Goal: Transaction & Acquisition: Purchase product/service

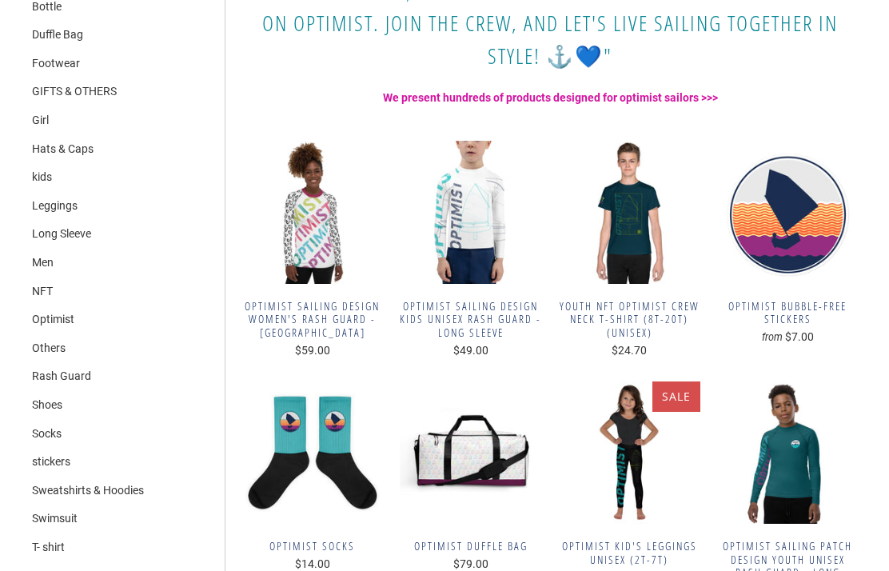
scroll to position [469, 0]
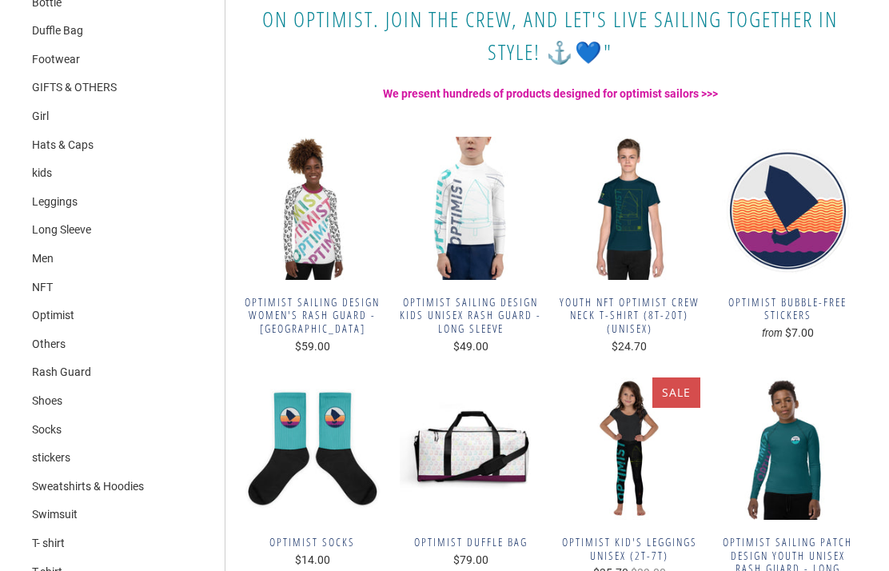
click at [489, 307] on span "Optimist sailing design Kids unisex Rash Guard - Long Sleeve" at bounding box center [471, 316] width 142 height 40
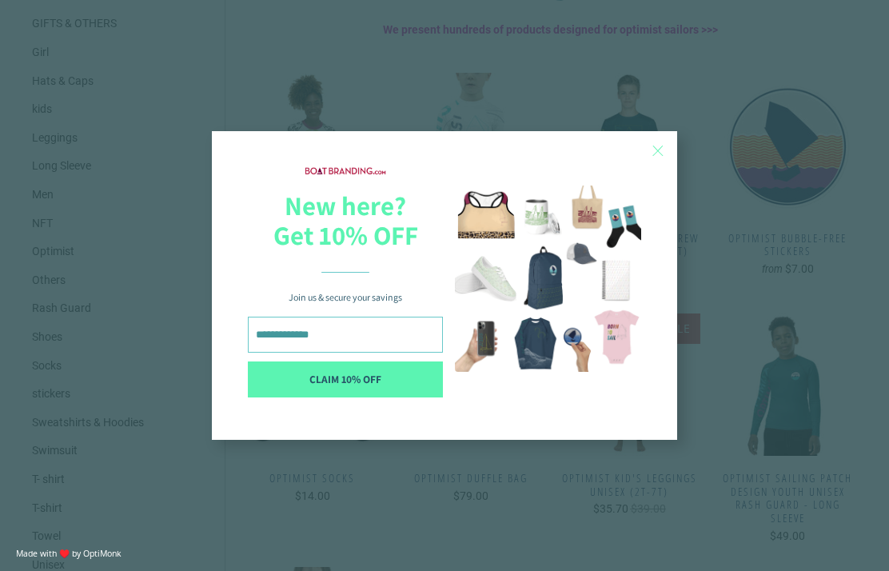
click at [534, 97] on div "X New here? Get 10% OFF Join us & secure your savings CLAIM 10% OFF X 10% OFF u…" at bounding box center [444, 285] width 889 height 571
click at [671, 155] on div "X" at bounding box center [658, 150] width 27 height 27
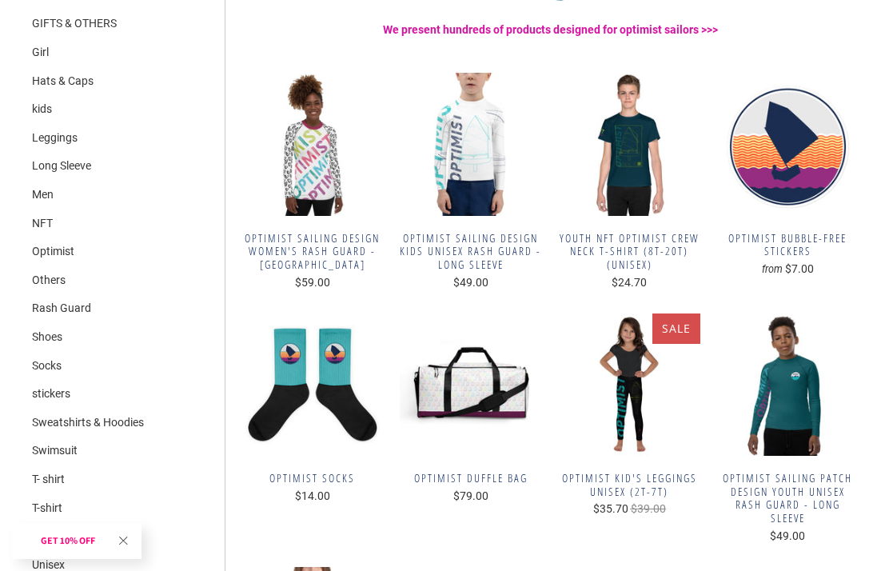
click at [489, 254] on span "Optimist sailing design Kids unisex Rash Guard - Long Sleeve" at bounding box center [471, 252] width 142 height 40
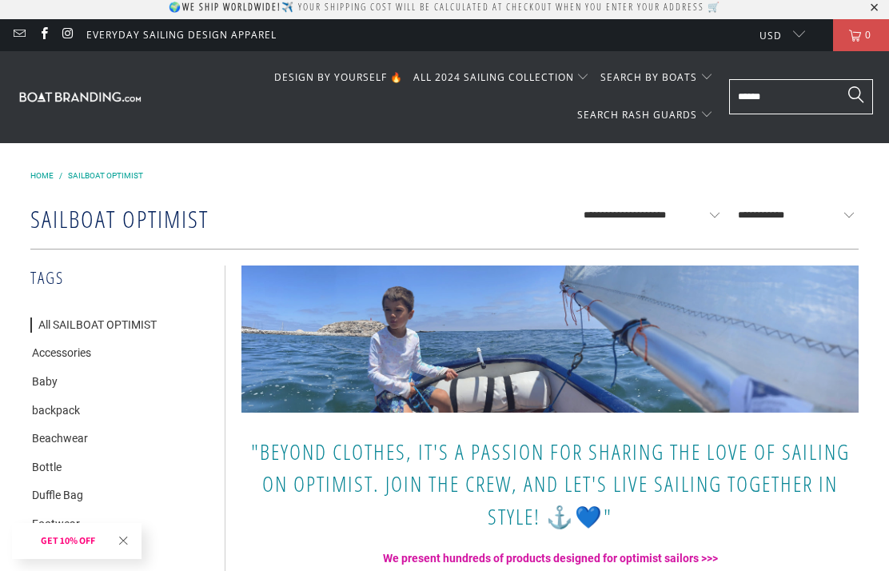
scroll to position [0, 0]
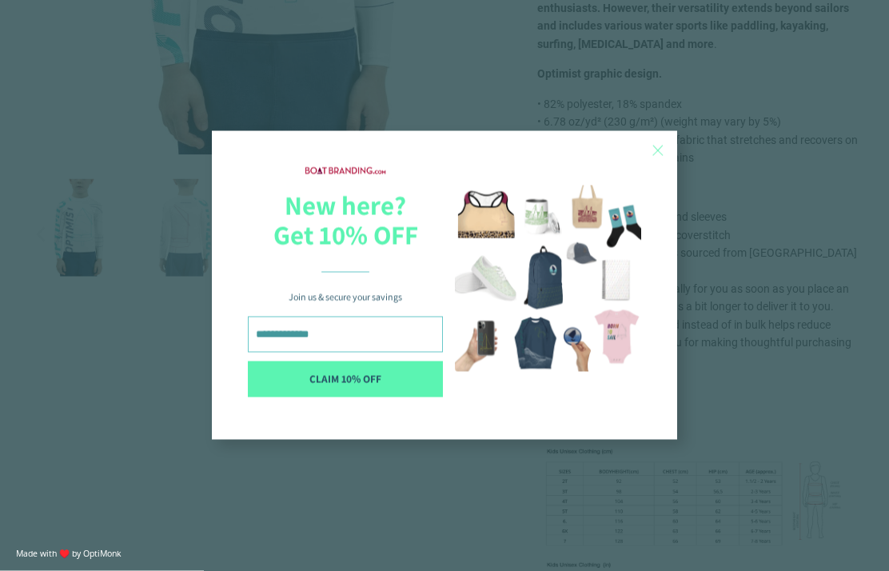
scroll to position [509, 0]
click at [669, 164] on div "X" at bounding box center [658, 150] width 27 height 27
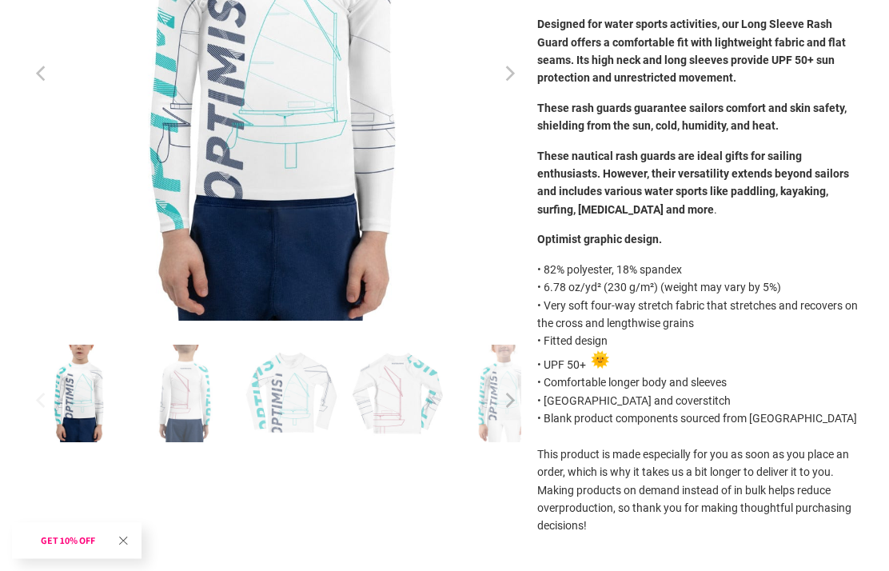
scroll to position [342, 0]
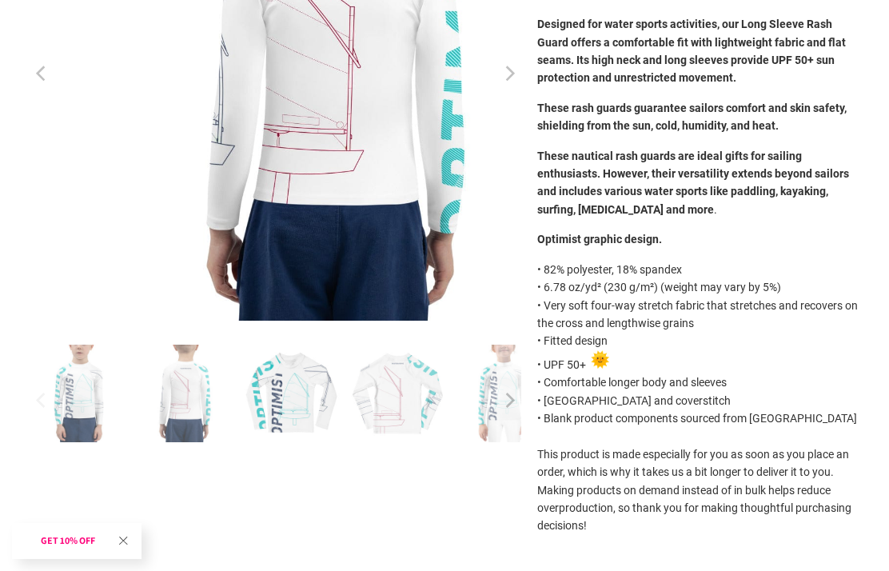
click at [278, 390] on img at bounding box center [291, 394] width 98 height 98
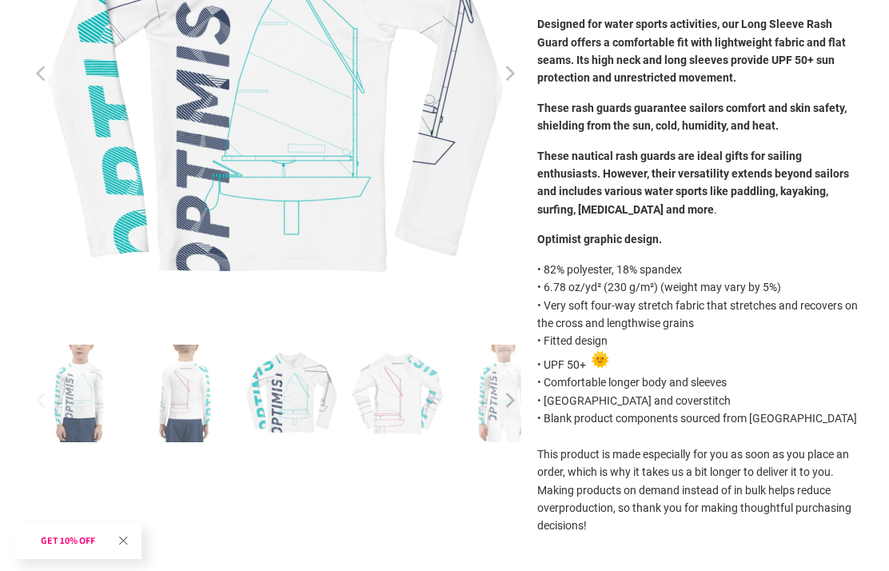
click at [455, 395] on img at bounding box center [504, 394] width 98 height 98
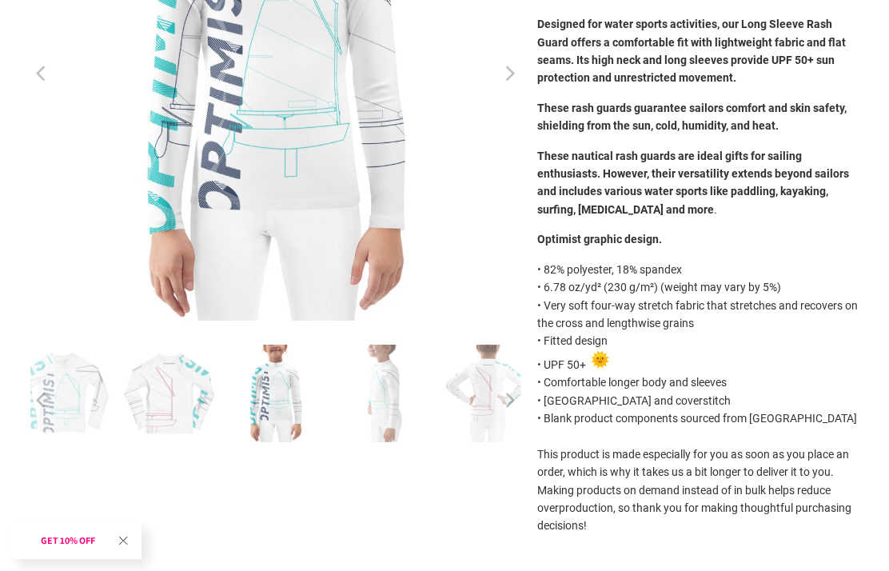
click at [500, 400] on button "Next" at bounding box center [510, 401] width 26 height 112
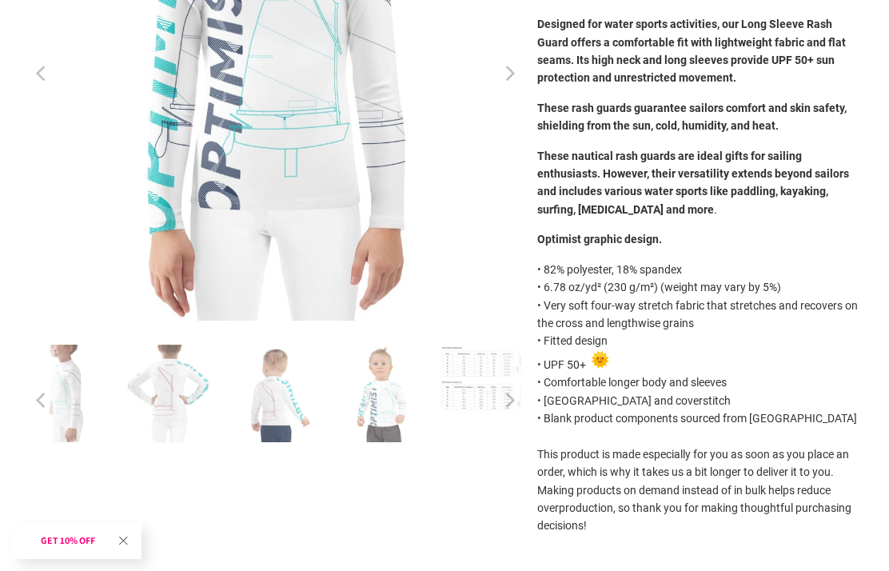
click at [274, 411] on img at bounding box center [275, 394] width 98 height 98
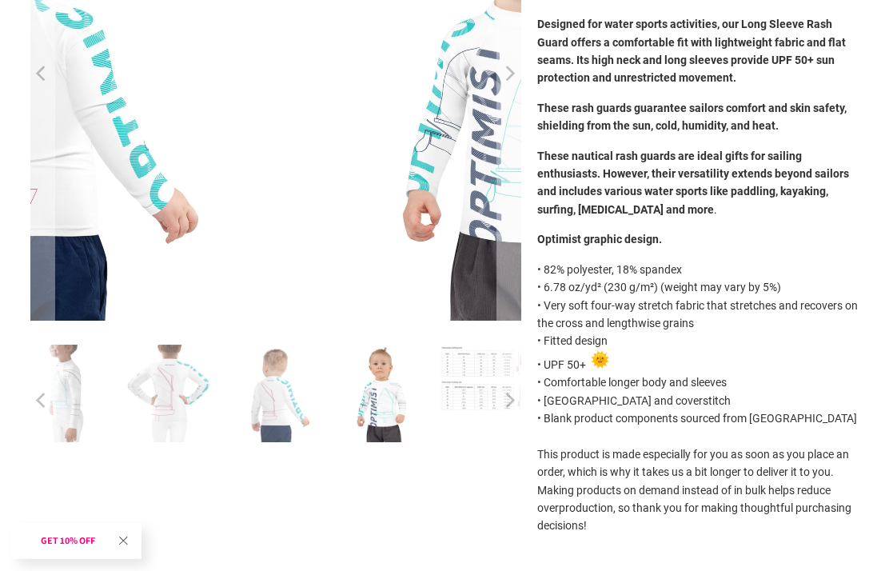
click at [379, 410] on img at bounding box center [382, 394] width 98 height 98
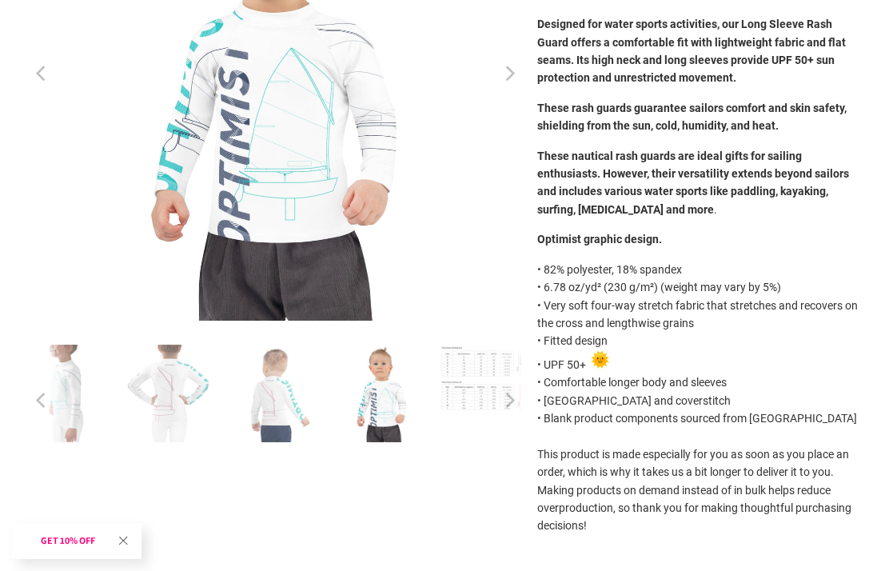
click at [35, 70] on icon "Previous" at bounding box center [41, 74] width 15 height 294
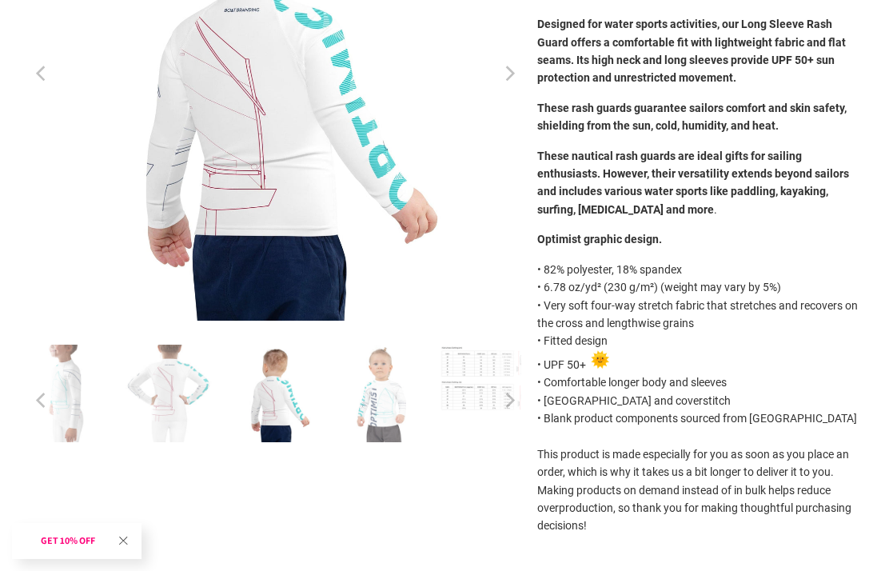
click at [44, 67] on icon "Previous" at bounding box center [41, 74] width 10 height 15
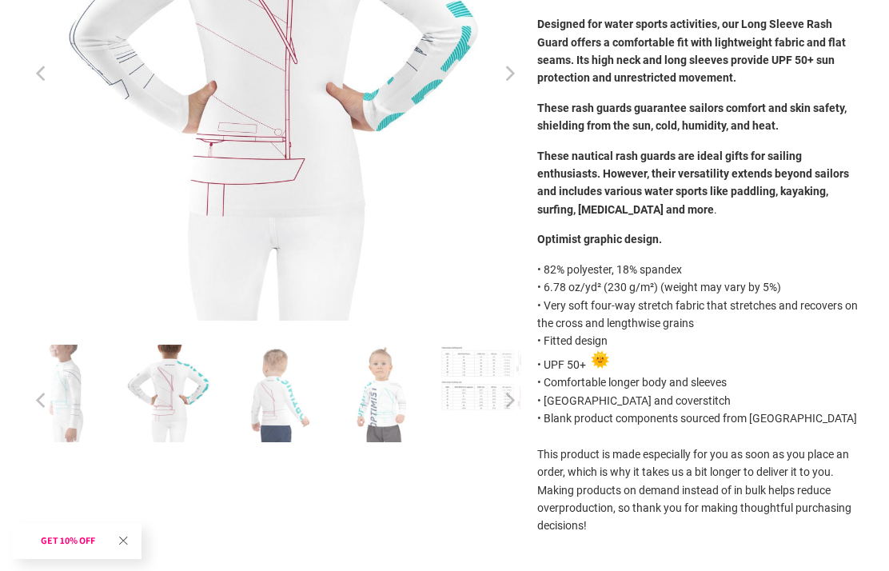
click at [26, 70] on div "Optimist sailing design Kids unisex Rash Guard - Long Sleeve $49.00 Designed fo…" at bounding box center [444, 441] width 845 height 1223
click at [38, 70] on icon "Previous" at bounding box center [41, 74] width 15 height 294
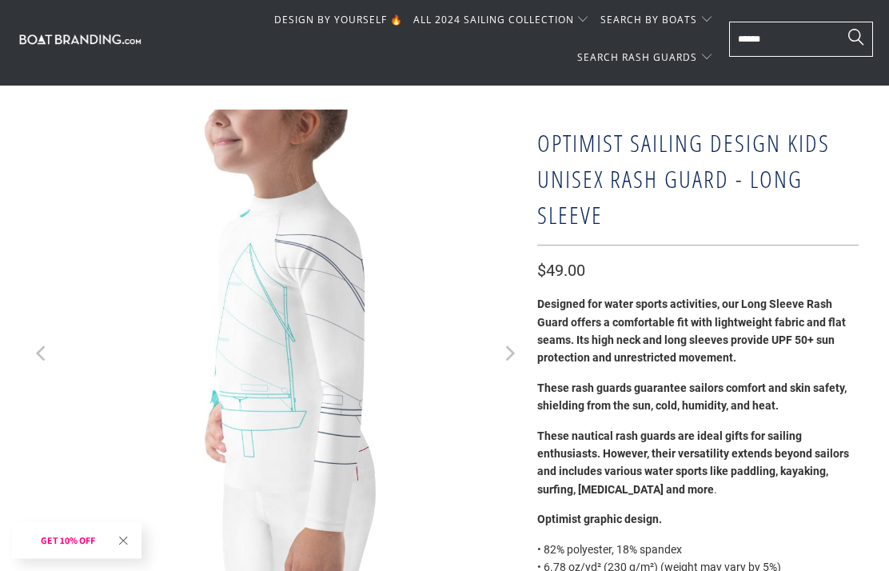
scroll to position [0, 0]
